Goal: Task Accomplishment & Management: Manage account settings

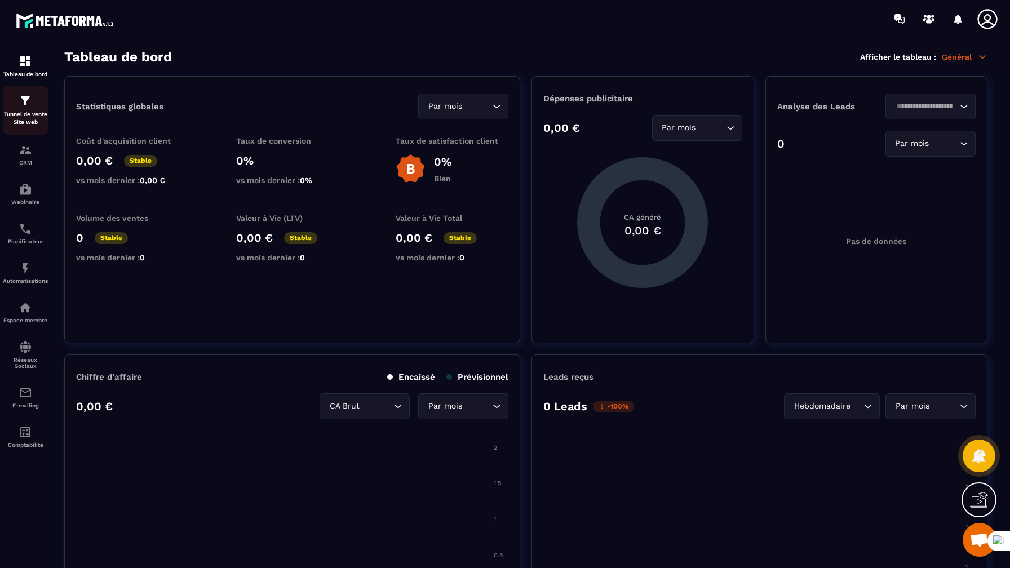
click at [32, 106] on img at bounding box center [26, 101] width 14 height 14
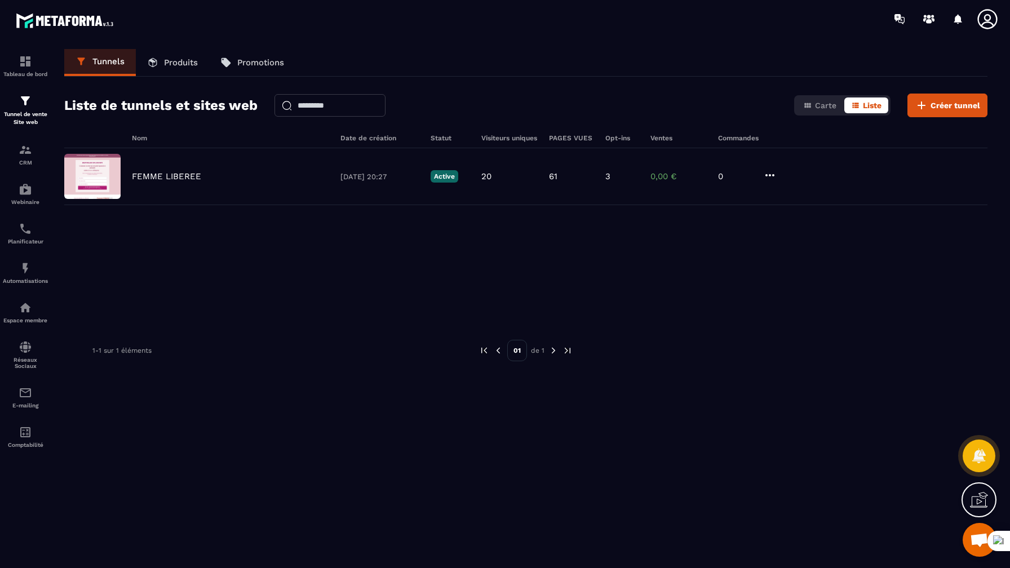
click at [986, 26] on icon at bounding box center [987, 19] width 23 height 23
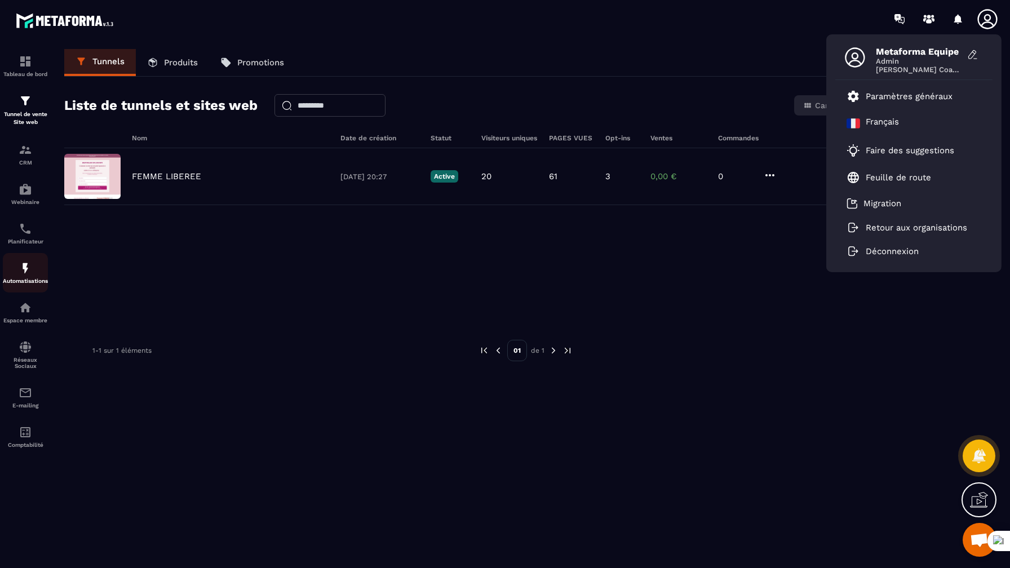
click at [34, 276] on div "Automatisations" at bounding box center [25, 272] width 45 height 23
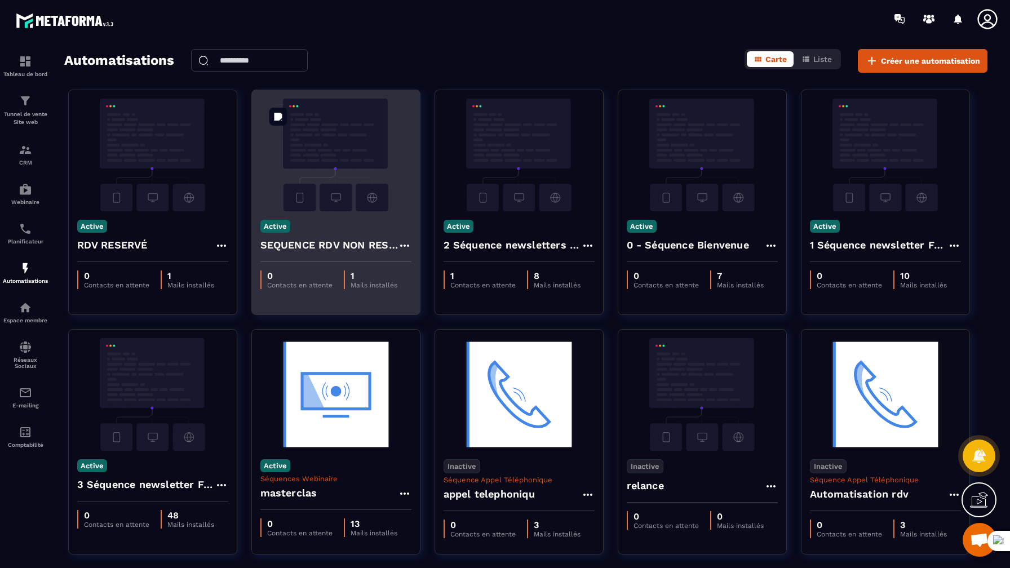
click at [338, 150] on img at bounding box center [335, 155] width 151 height 113
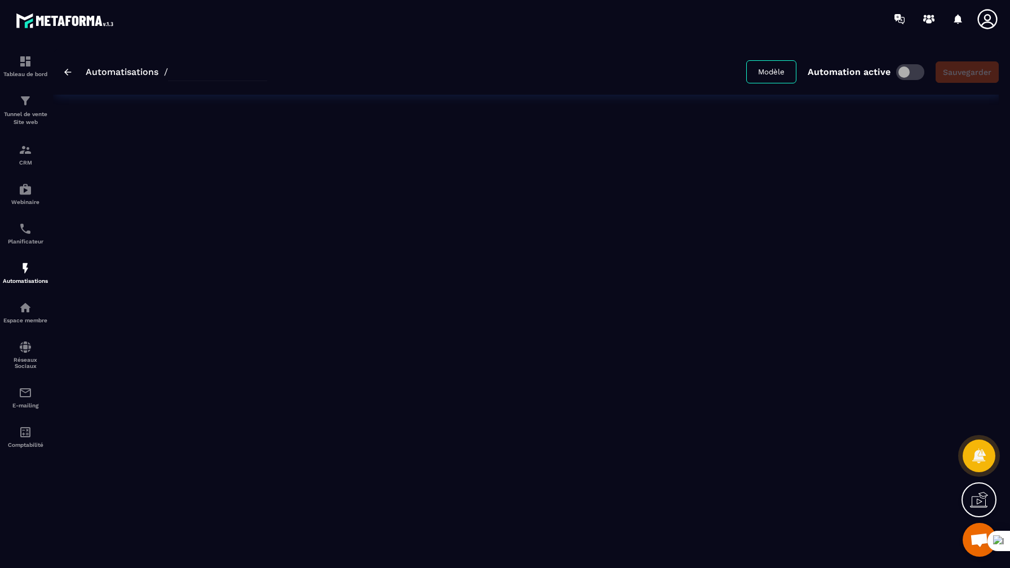
type input "**********"
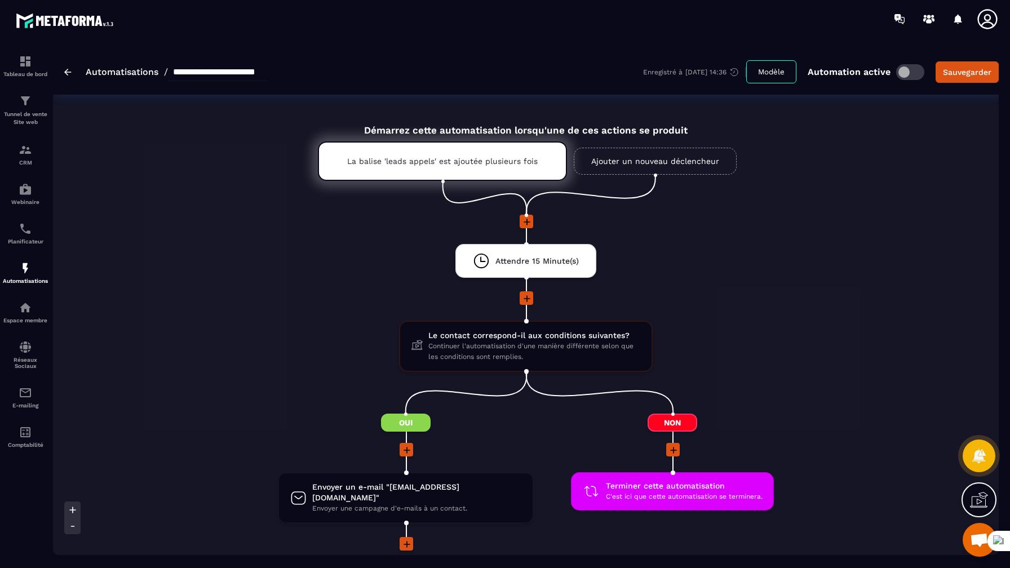
click at [986, 24] on icon at bounding box center [987, 19] width 23 height 23
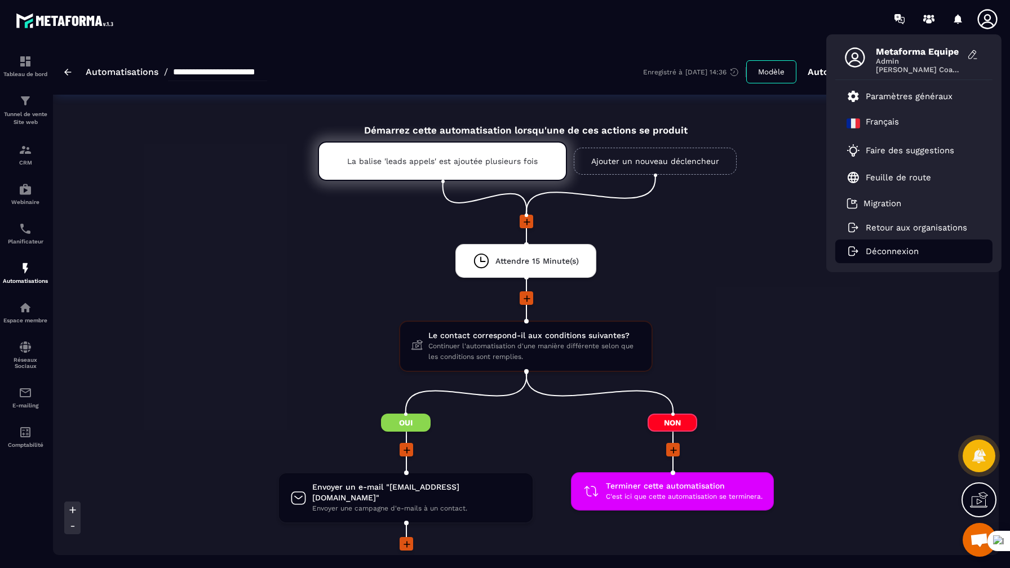
click at [908, 253] on p "Déconnexion" at bounding box center [892, 251] width 53 height 10
